Goal: Information Seeking & Learning: Learn about a topic

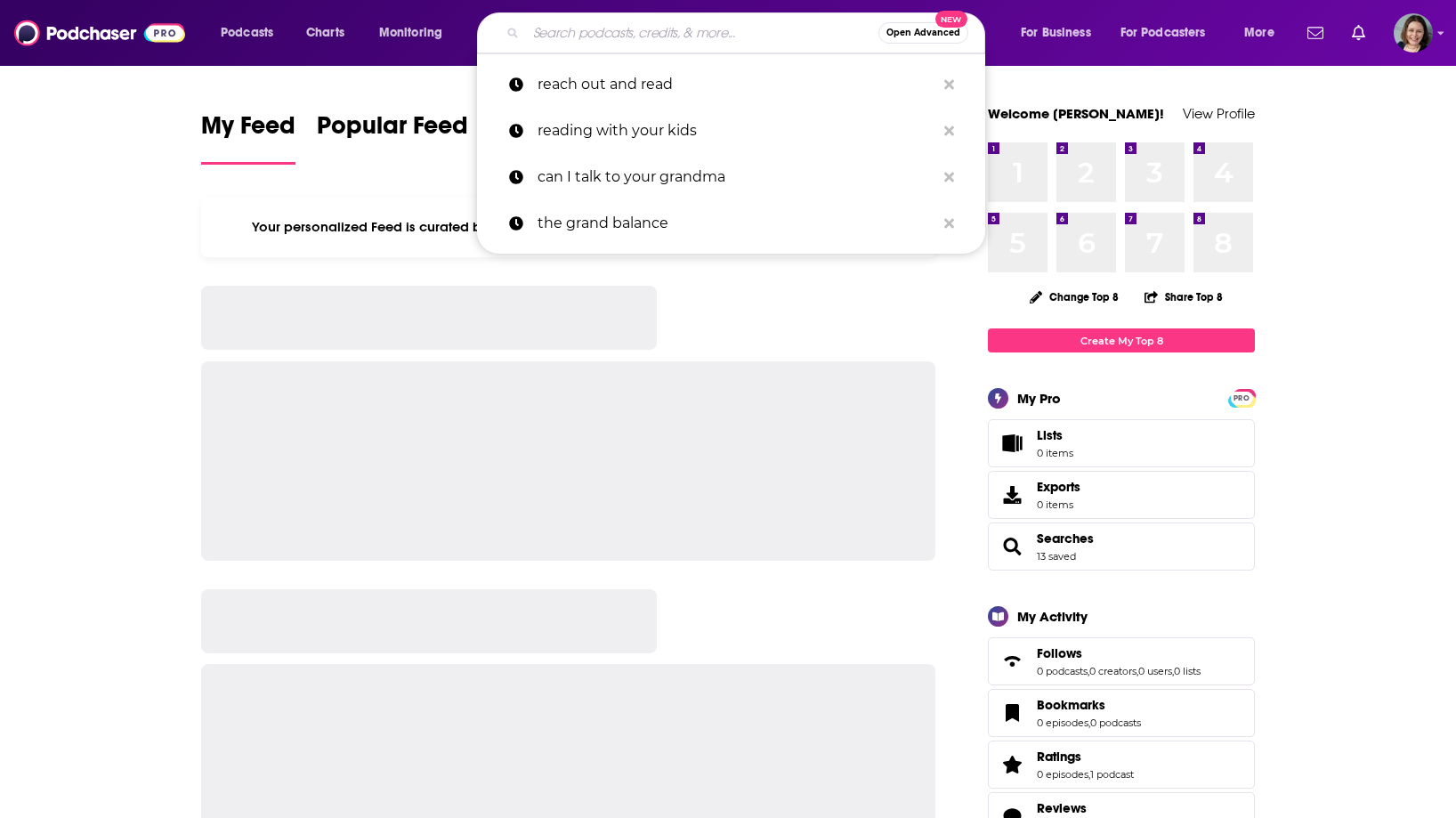
click at [562, 43] on input "Search podcasts, credits, & more..." at bounding box center [703, 33] width 353 height 28
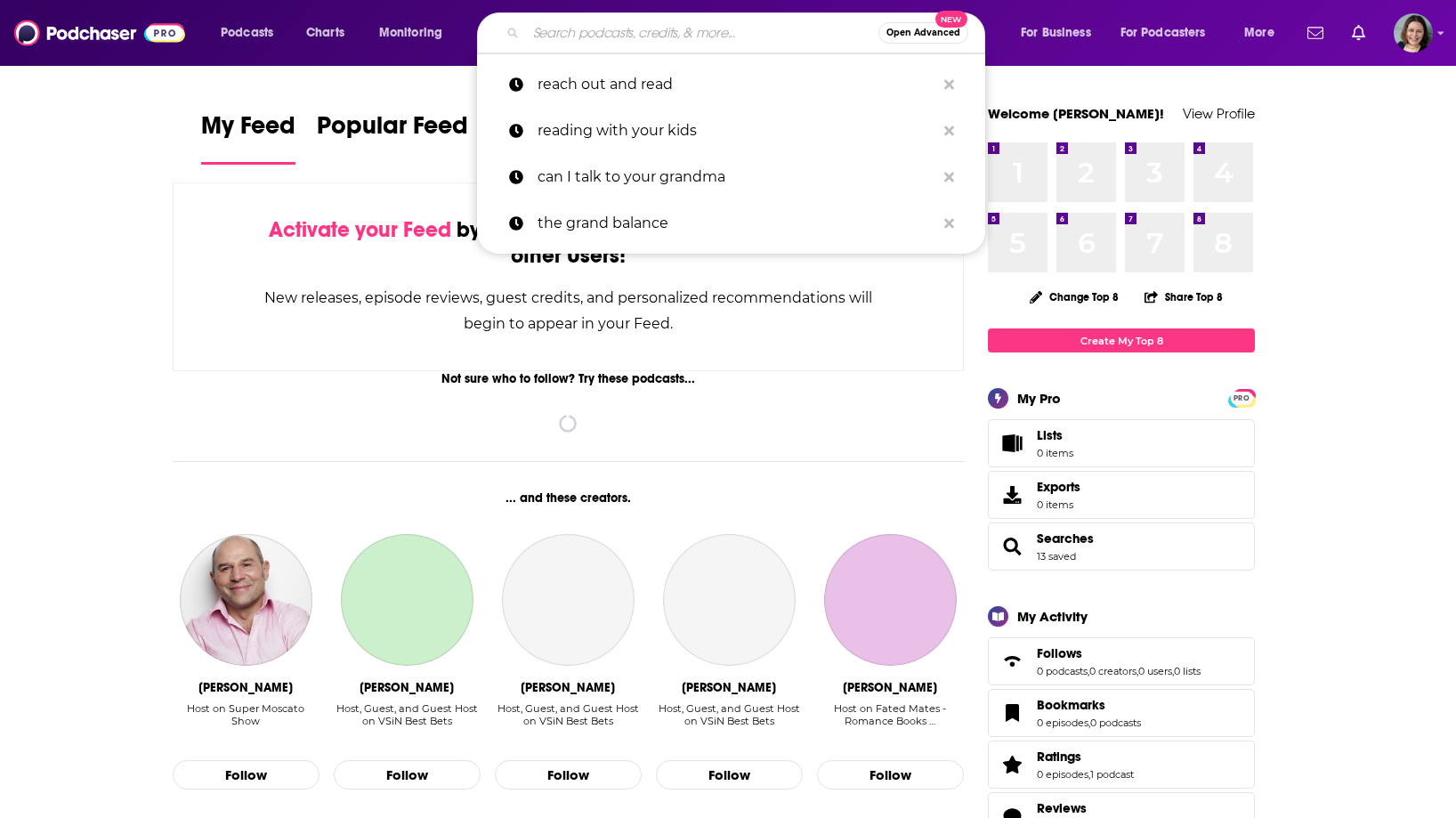
paste input "The Real Mom Hub"
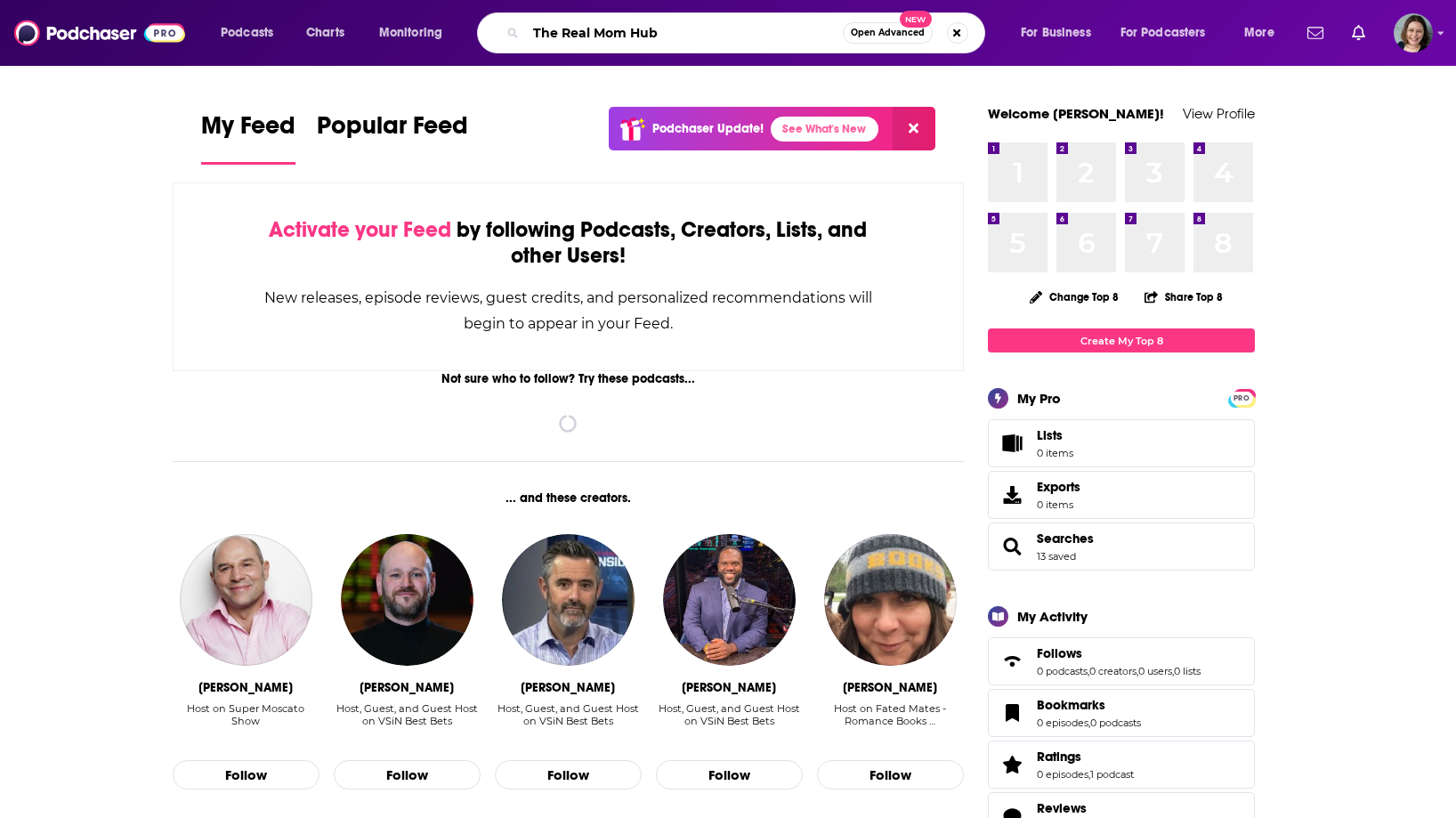
type input "The Real Mom Hub"
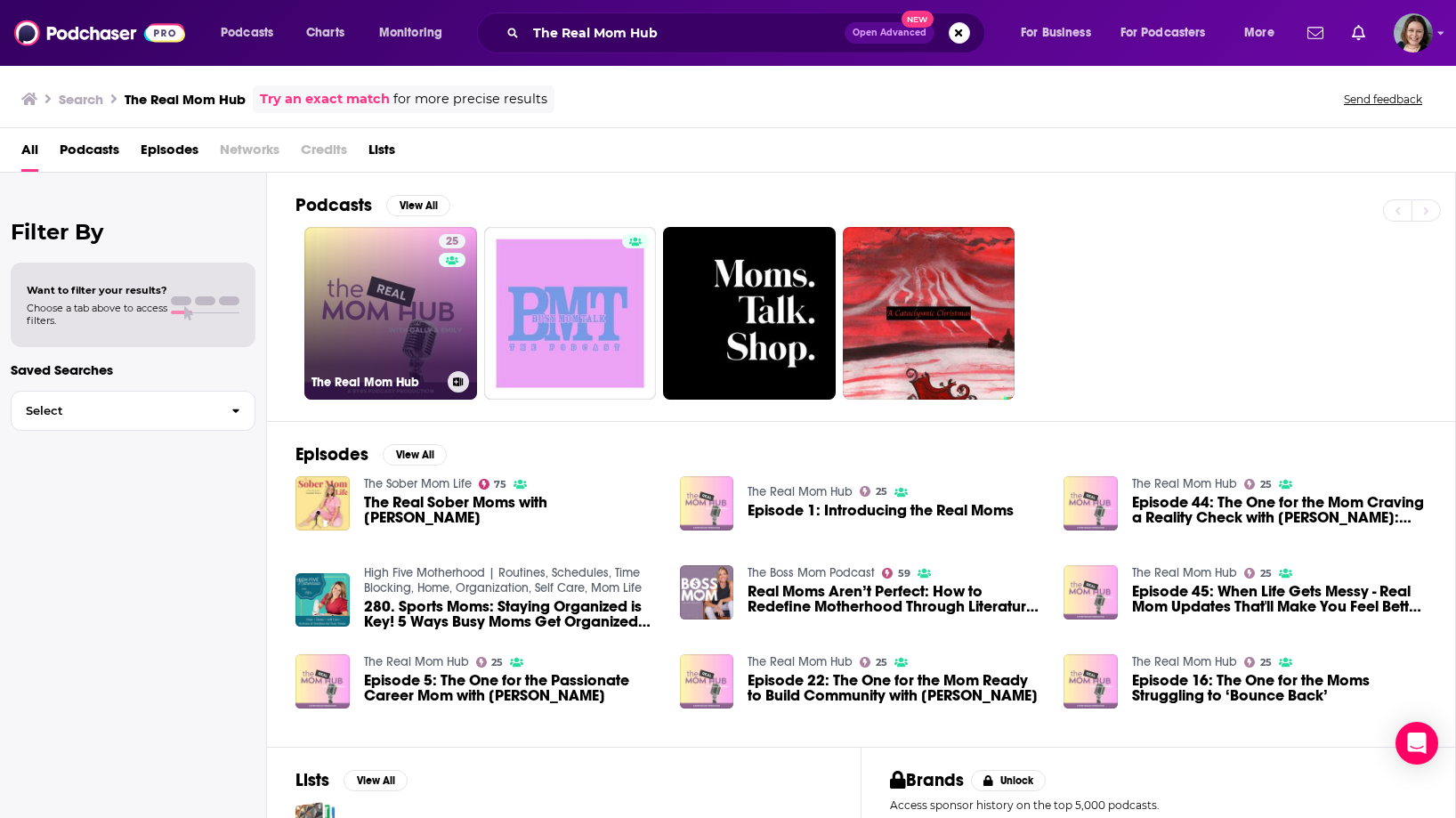
click at [365, 306] on link "25 The Real Mom Hub" at bounding box center [390, 313] width 173 height 173
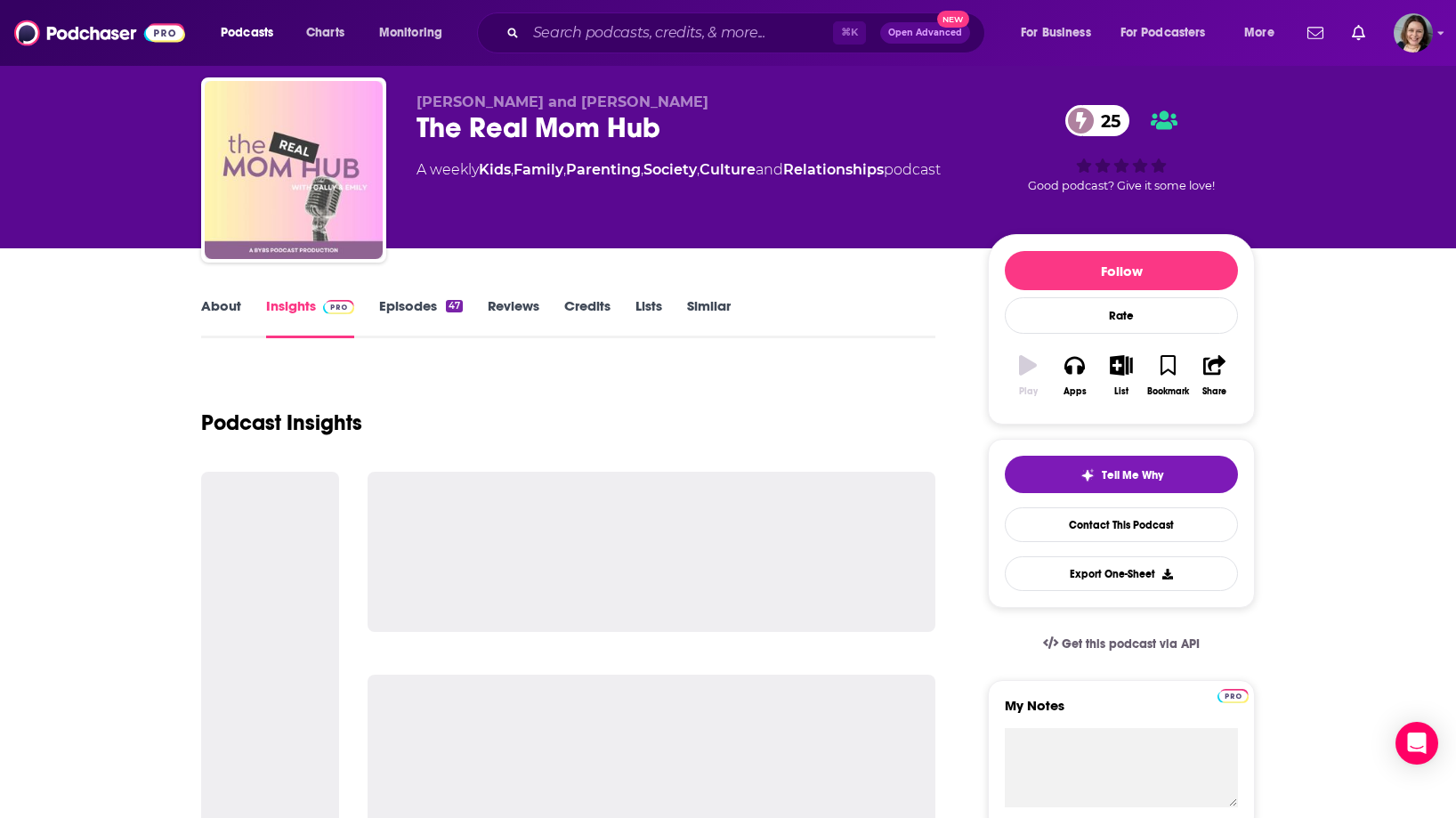
scroll to position [46, 0]
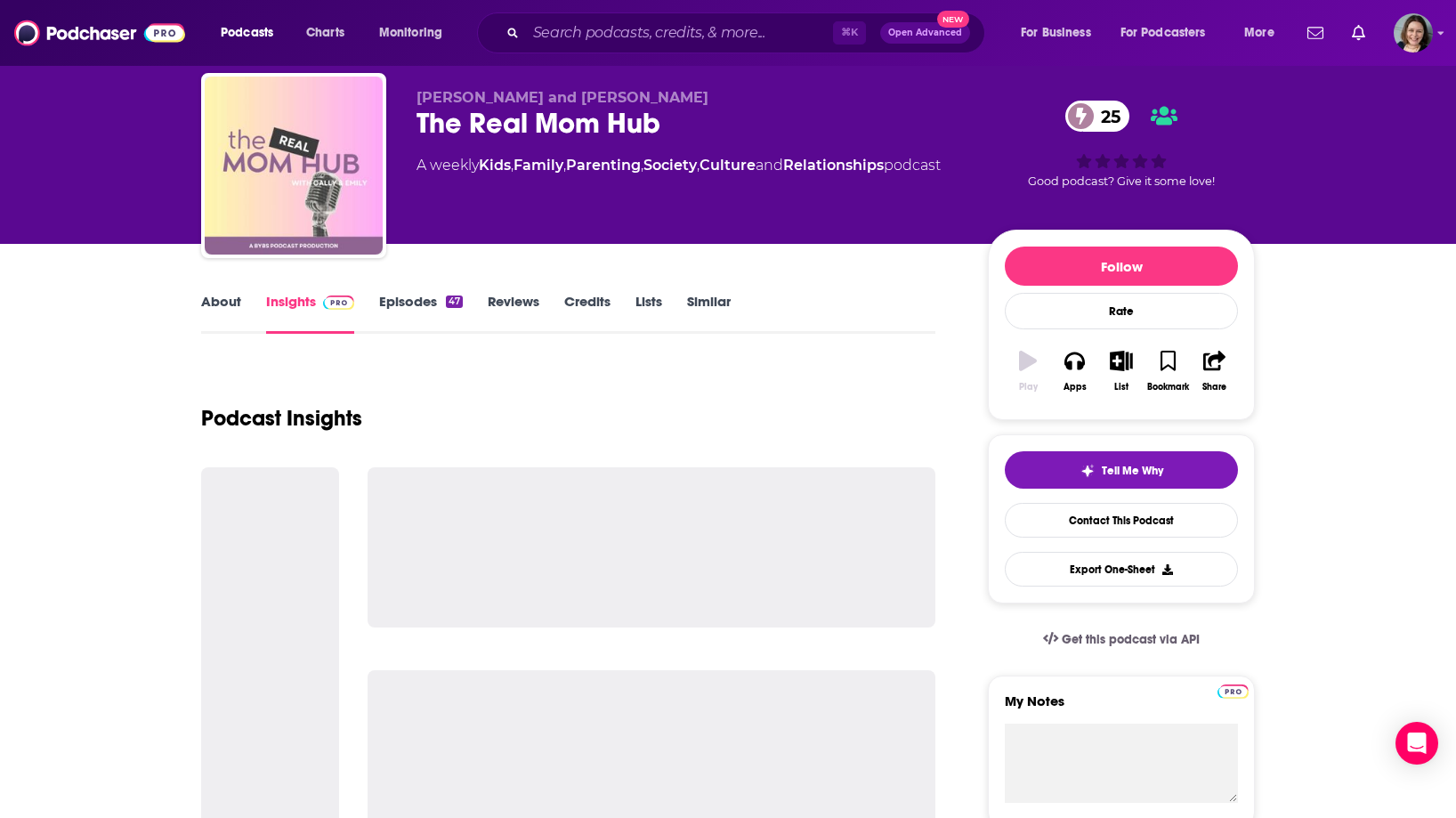
click at [410, 305] on link "Episodes 47" at bounding box center [420, 313] width 83 height 41
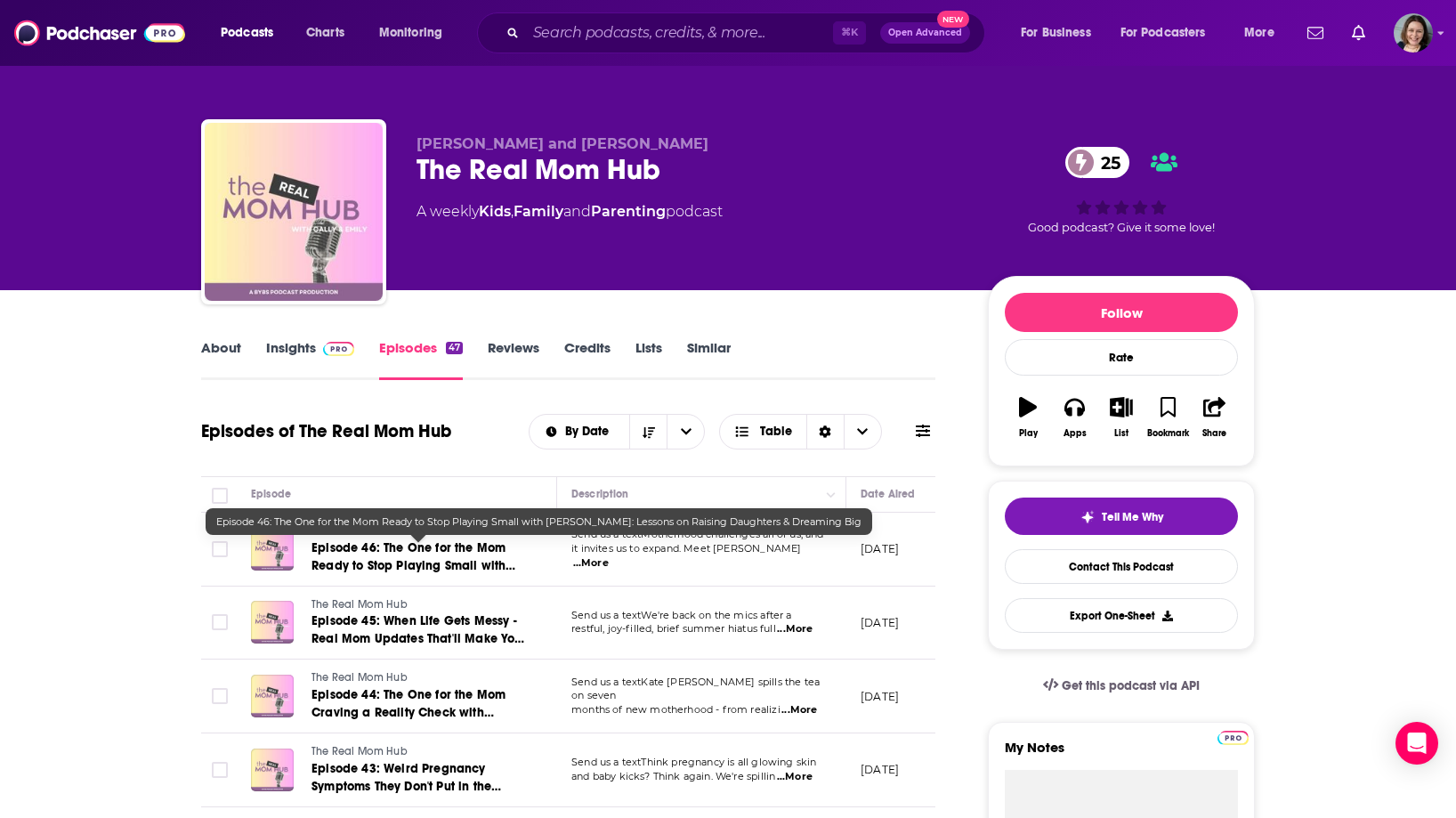
click at [378, 554] on span "Episode 46: The One for the Mom Ready to Stop Playing Small with [PERSON_NAME]:…" at bounding box center [418, 574] width 214 height 68
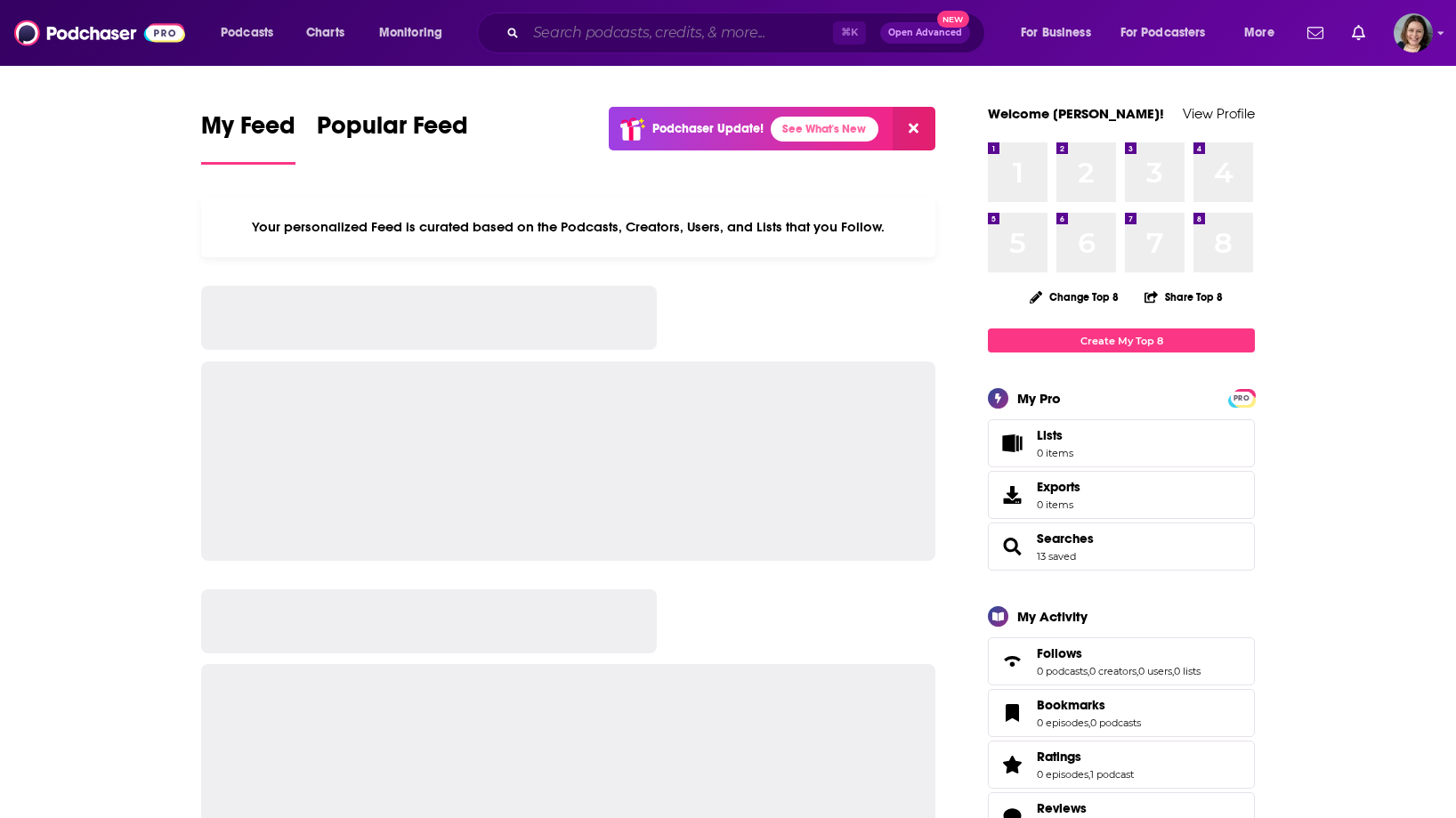
click at [542, 34] on input "Search podcasts, credits, & more..." at bounding box center [679, 33] width 307 height 28
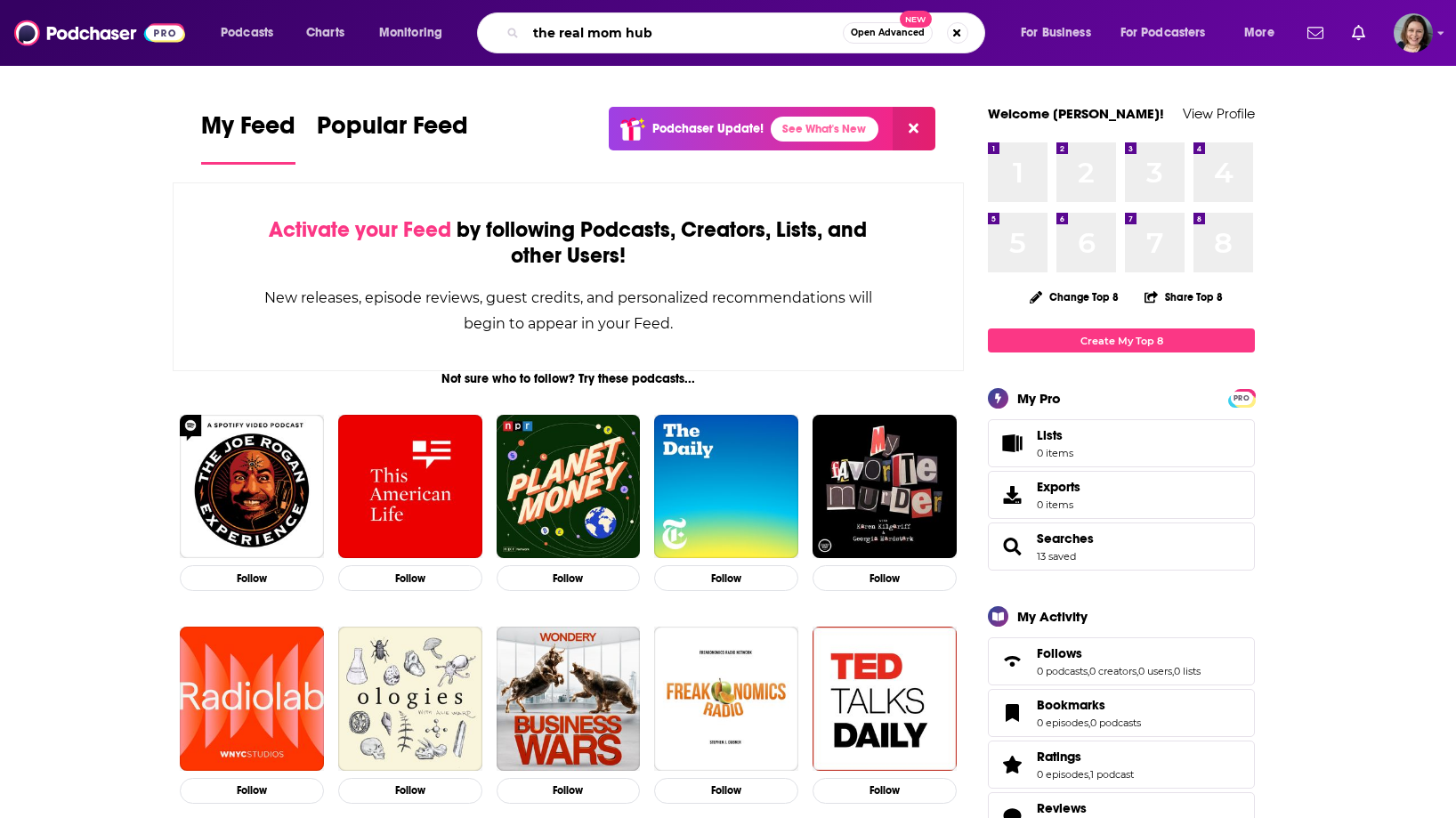
type input "the real mom hub"
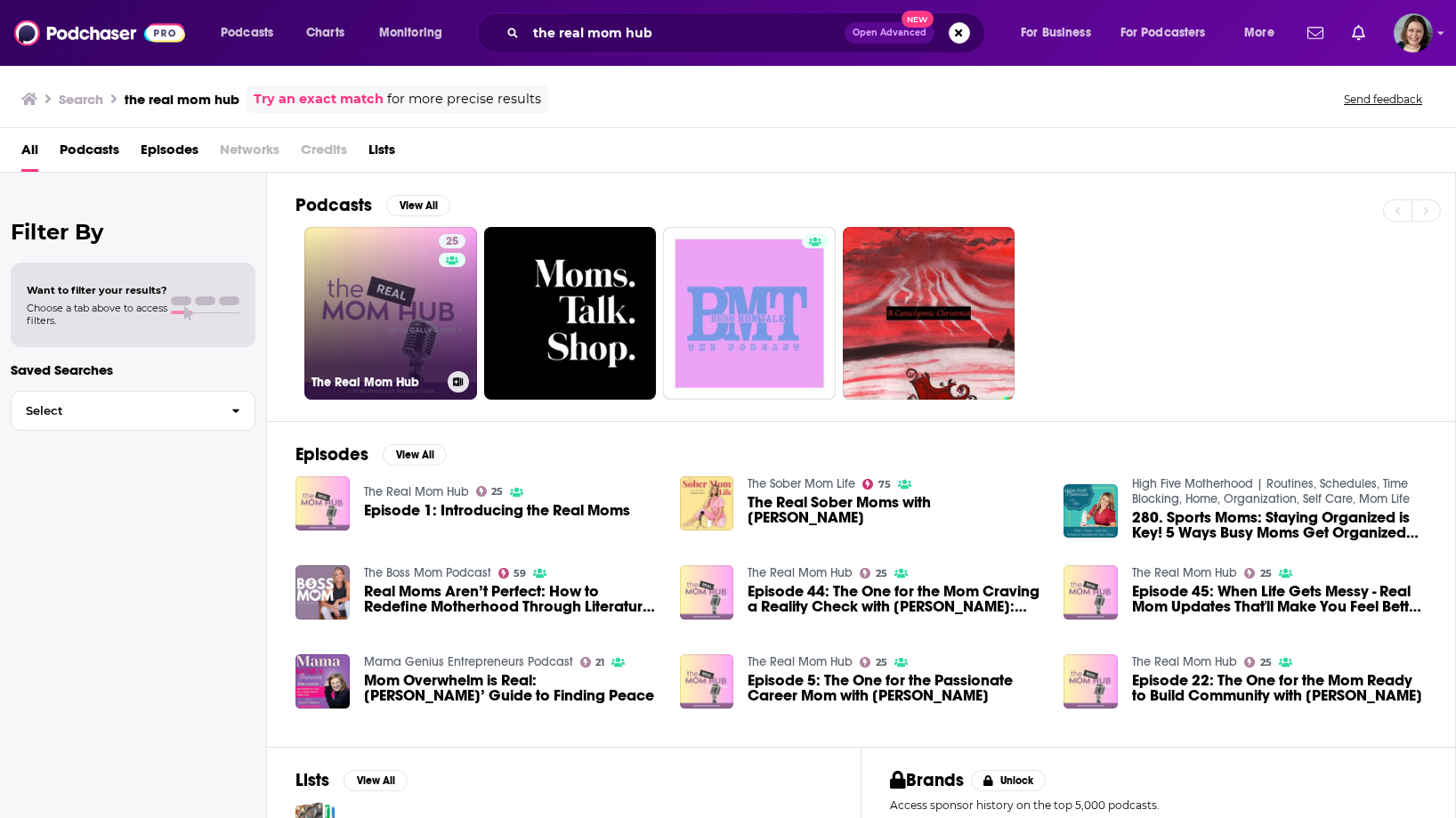
click at [388, 259] on link "25 The Real Mom Hub" at bounding box center [390, 313] width 173 height 173
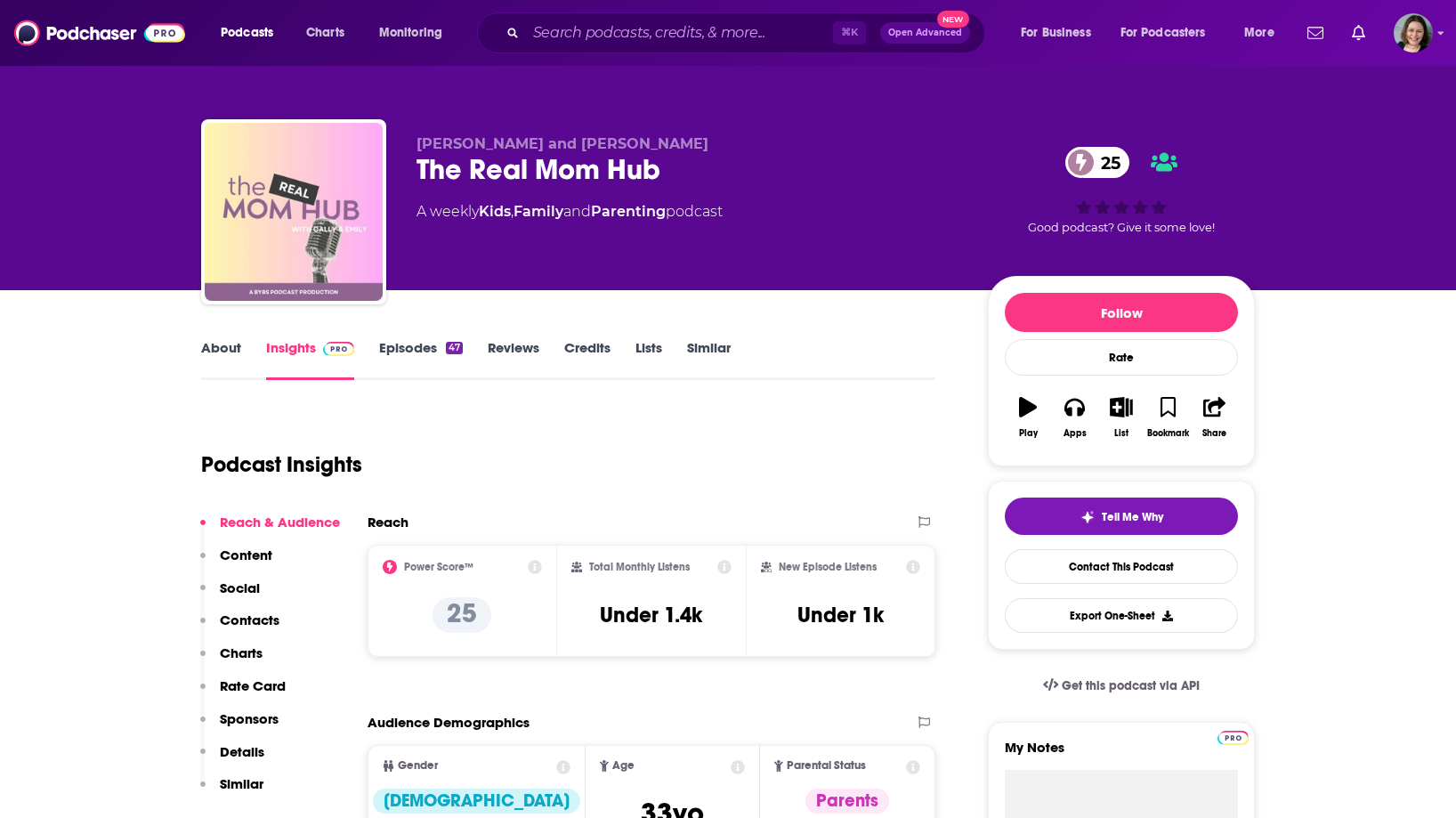
click at [409, 351] on link "Episodes 47" at bounding box center [420, 359] width 83 height 41
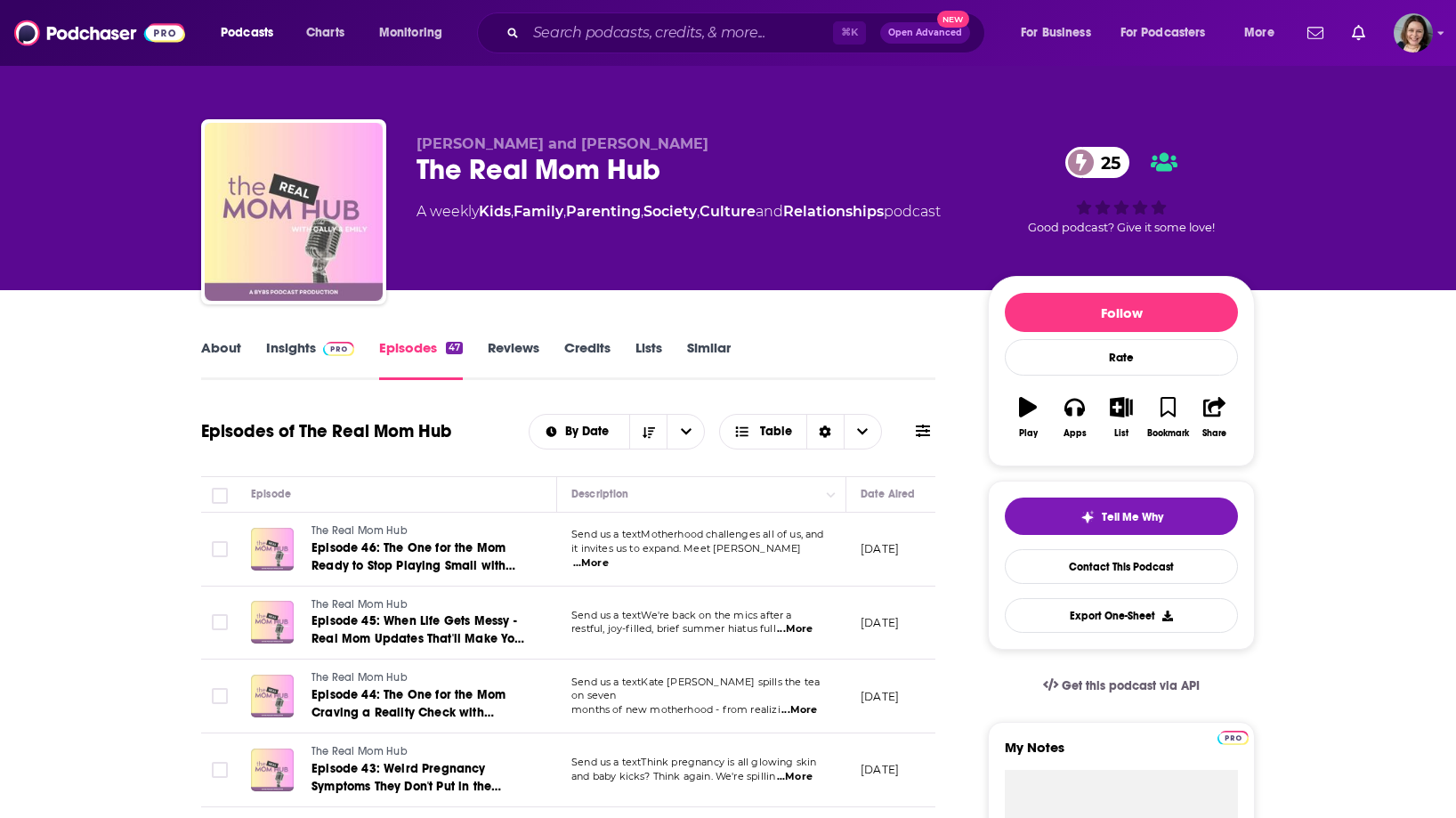
click at [322, 552] on span "Episode 46: The One for the Mom Ready to Stop Playing Small with [PERSON_NAME]:…" at bounding box center [418, 574] width 214 height 68
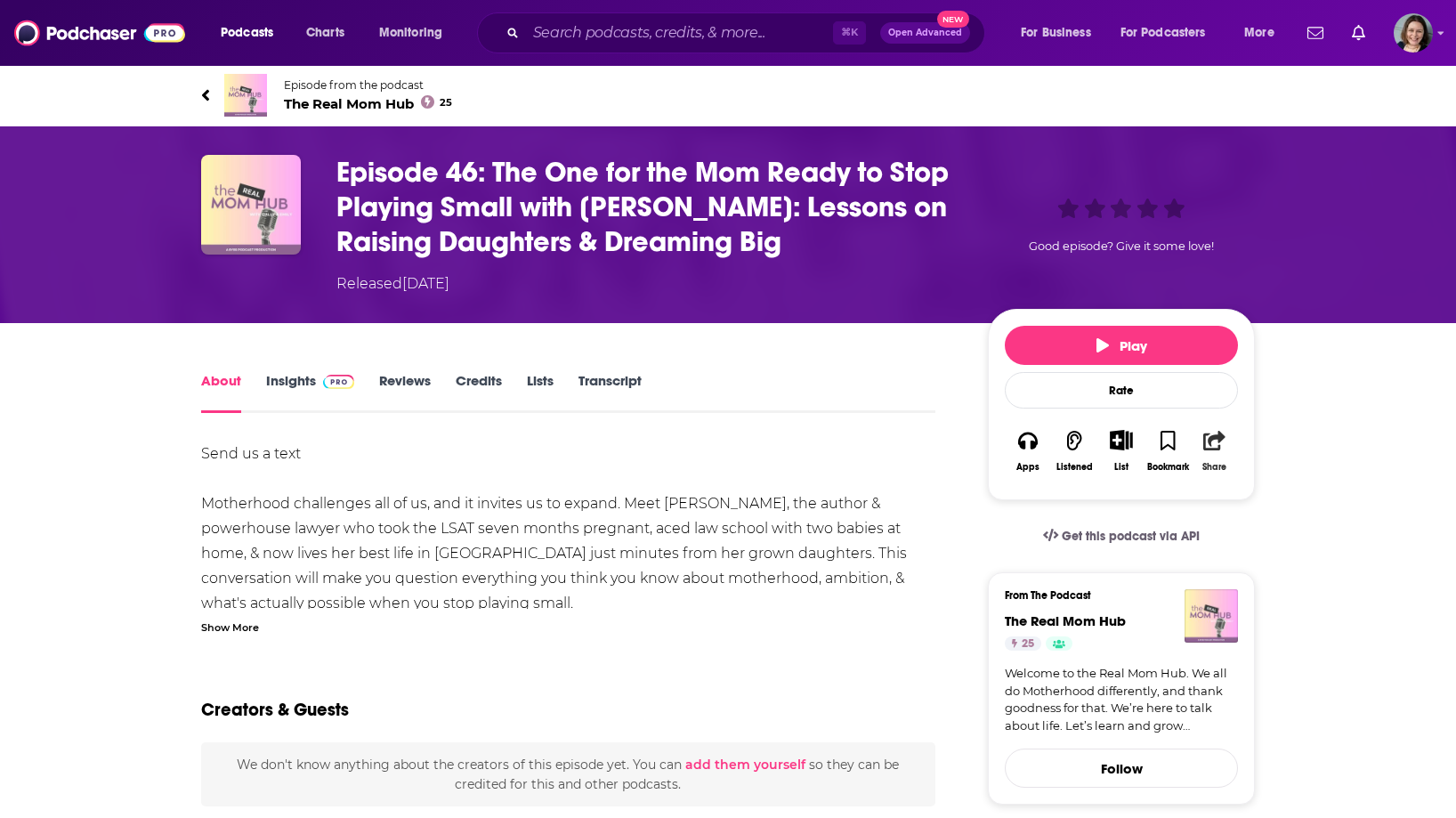
click at [1223, 445] on icon "button" at bounding box center [1215, 440] width 23 height 20
click at [1413, 538] on icon "Show Share dropdown" at bounding box center [1411, 533] width 36 height 14
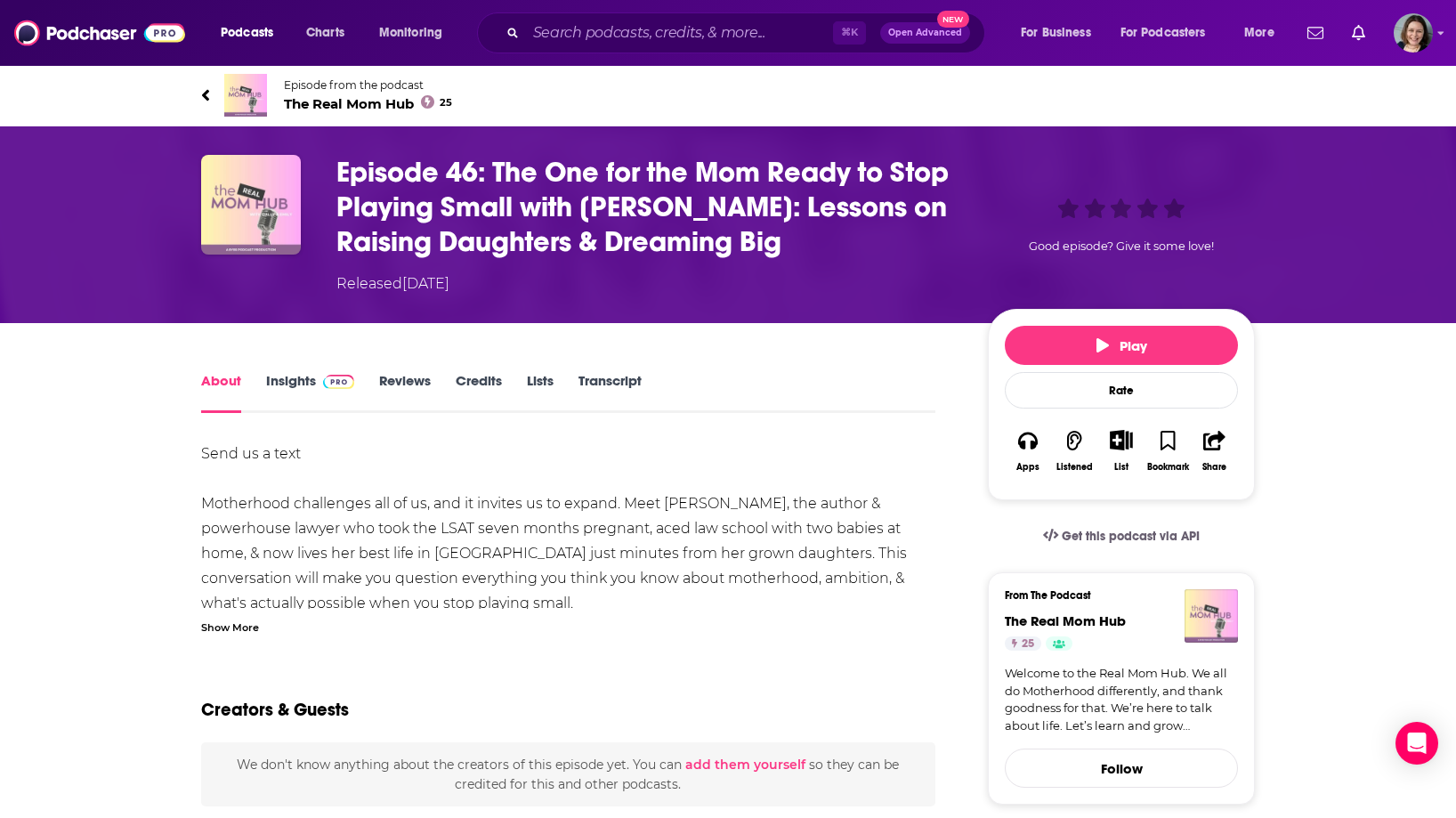
click at [608, 386] on link "Transcript" at bounding box center [610, 393] width 63 height 41
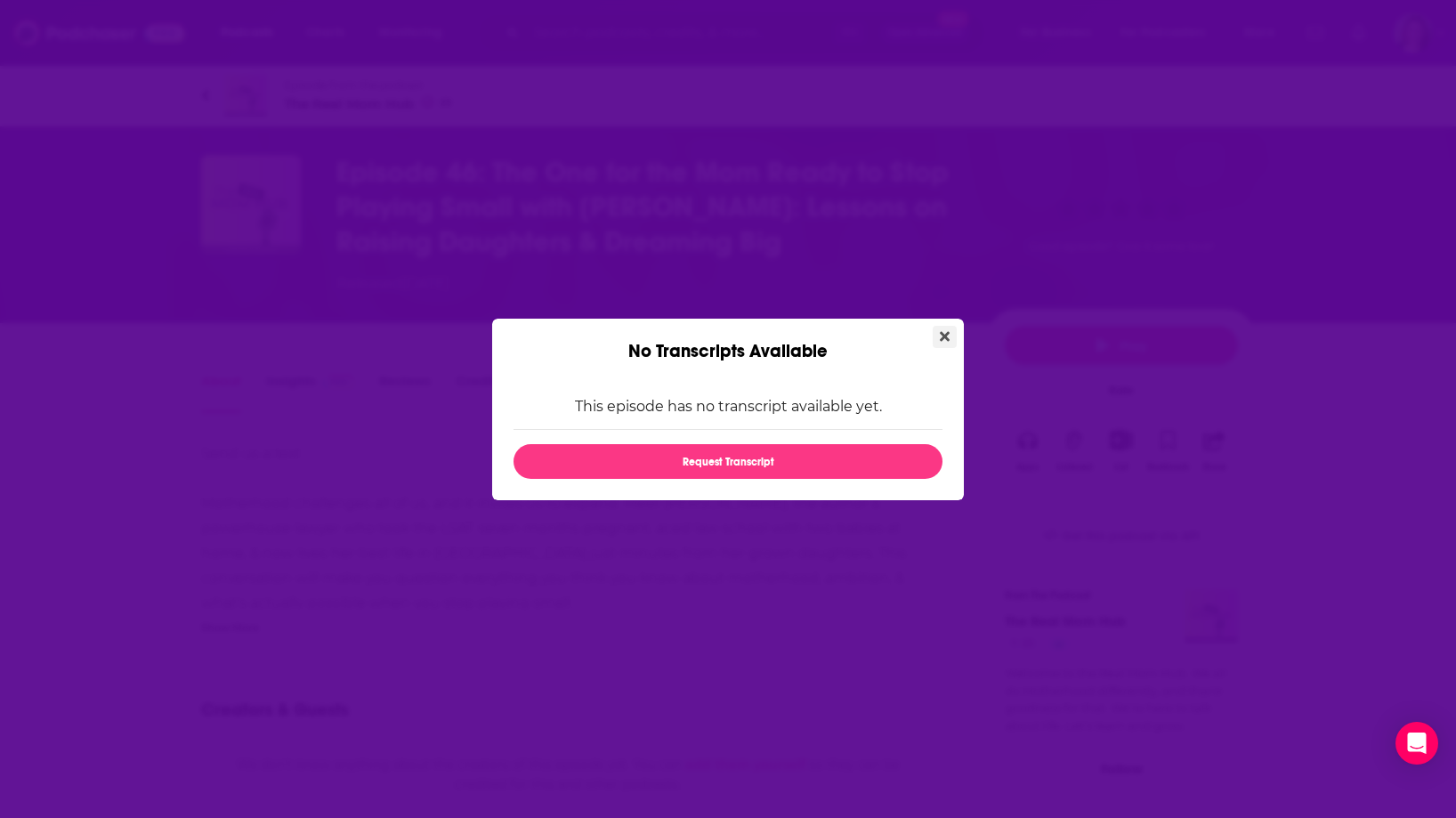
click at [943, 336] on icon "Close" at bounding box center [945, 336] width 9 height 9
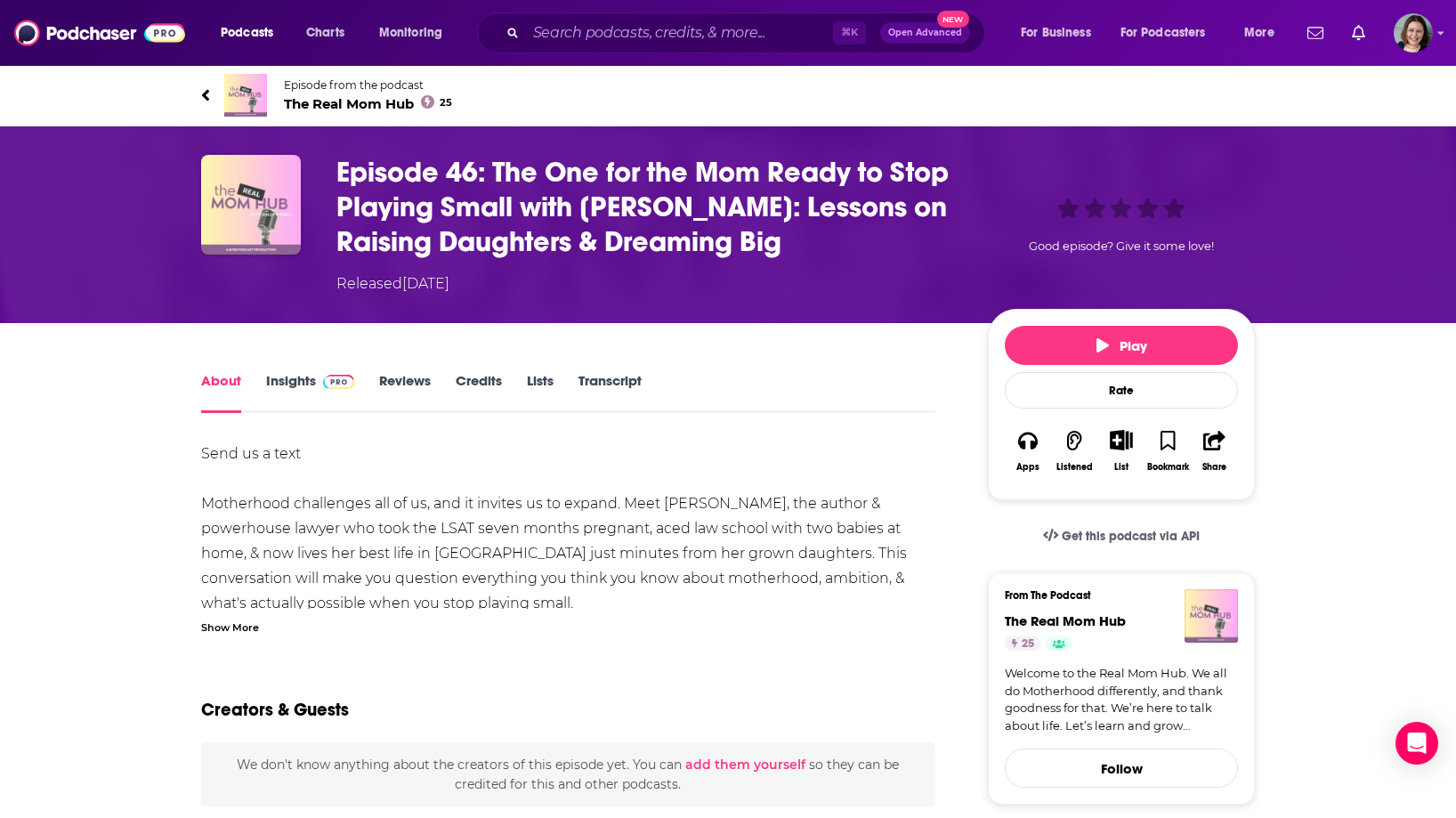
click at [293, 386] on link "Insights" at bounding box center [311, 393] width 88 height 41
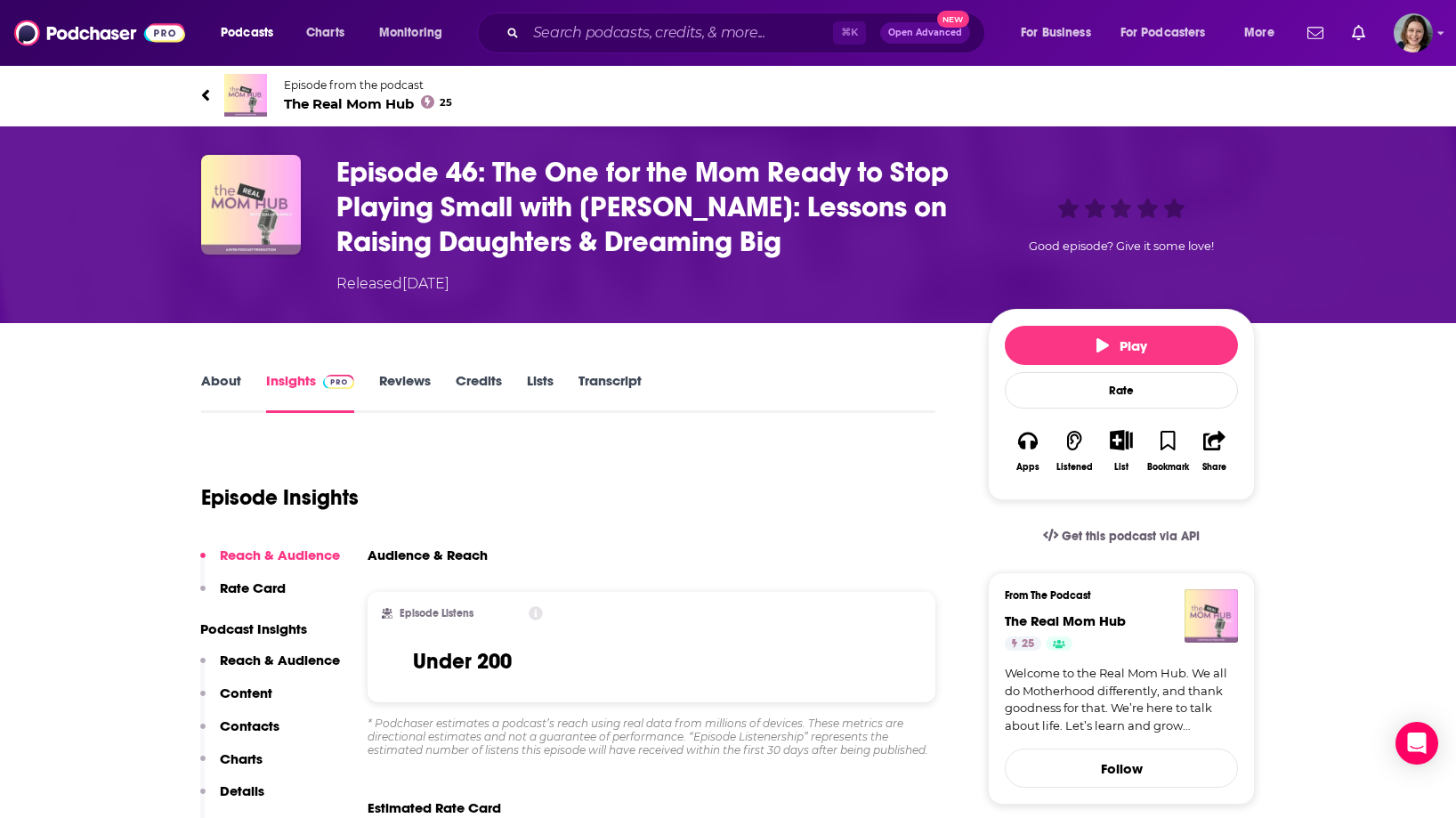
click at [233, 388] on link "About" at bounding box center [220, 393] width 40 height 41
